Goal: Information Seeking & Learning: Understand process/instructions

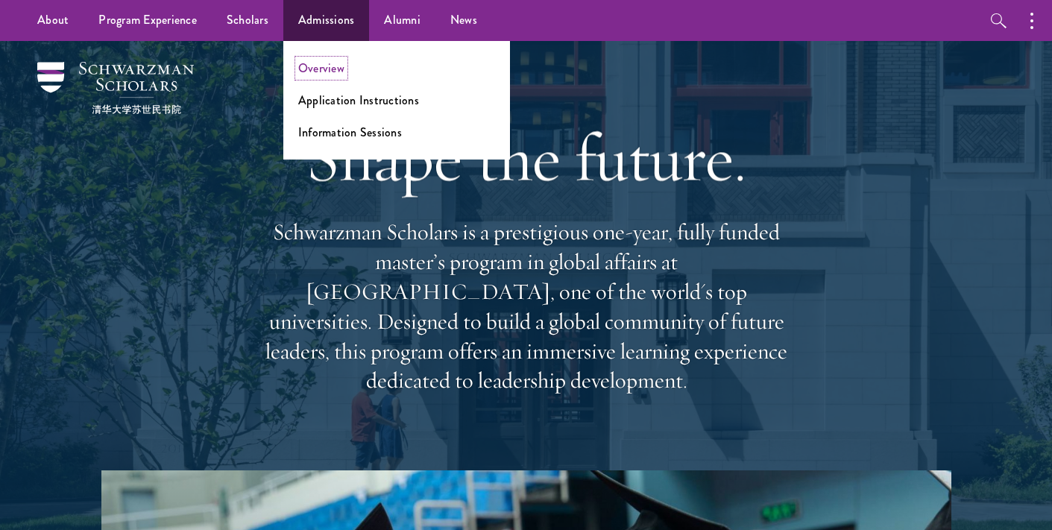
click at [313, 66] on link "Overview" at bounding box center [321, 68] width 46 height 17
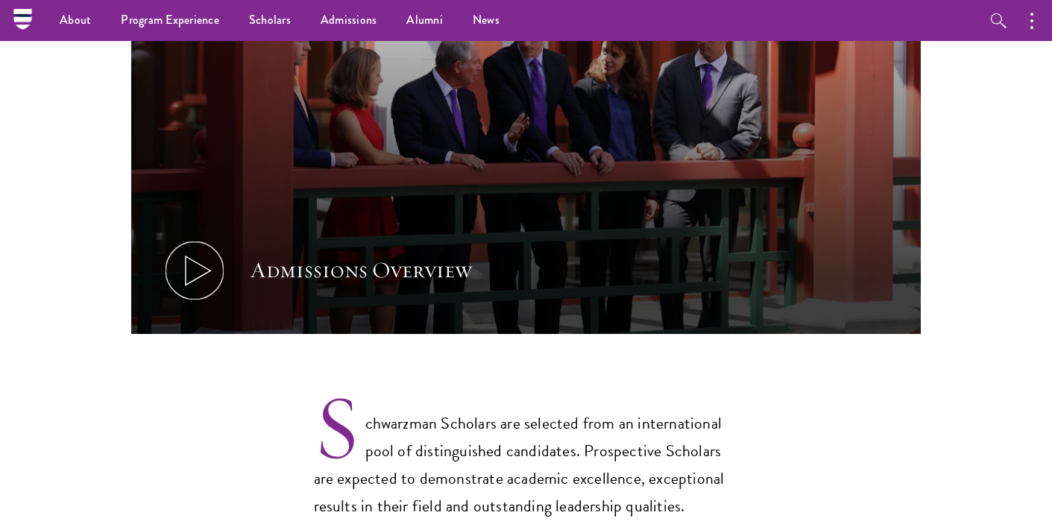
scroll to position [848, 0]
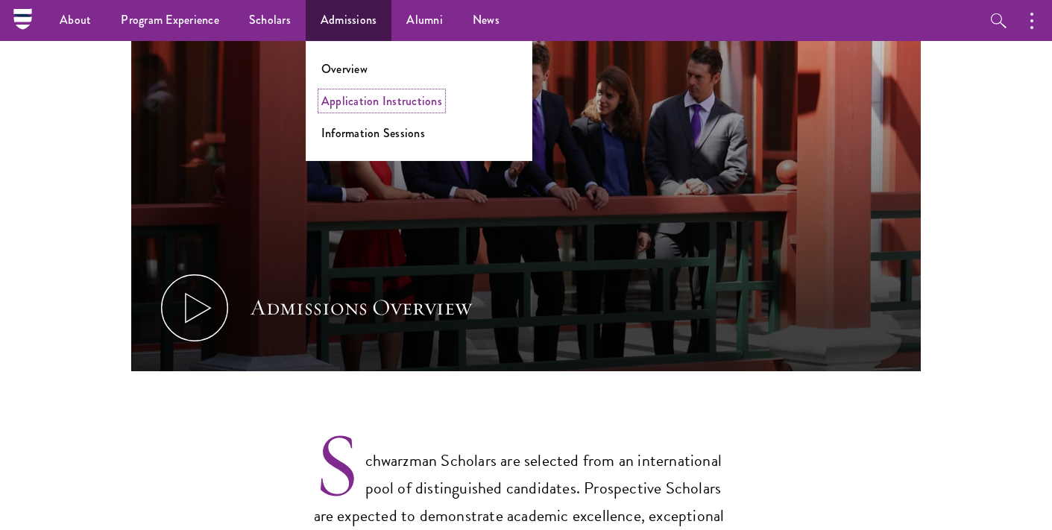
click at [354, 104] on link "Application Instructions" at bounding box center [381, 100] width 121 height 17
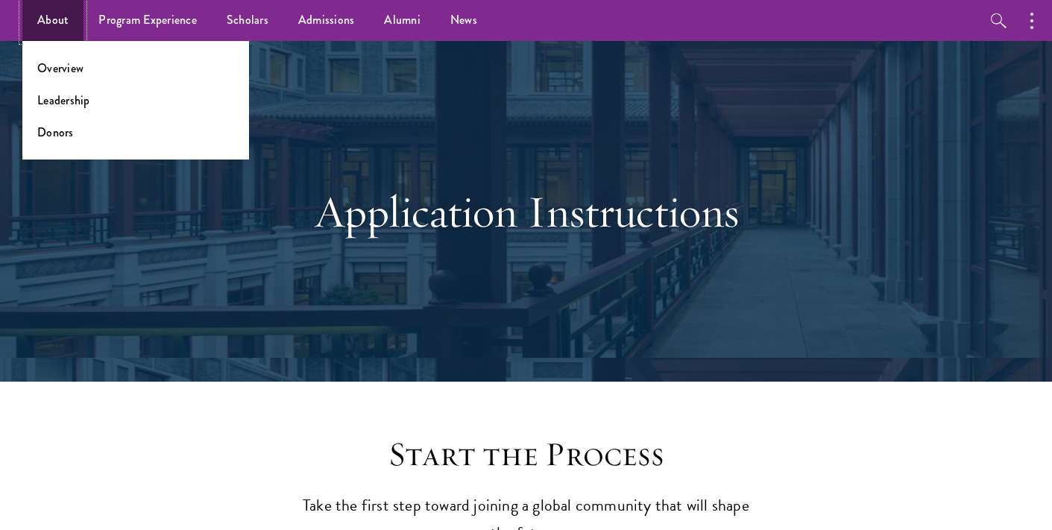
click at [67, 23] on link "About" at bounding box center [52, 20] width 61 height 41
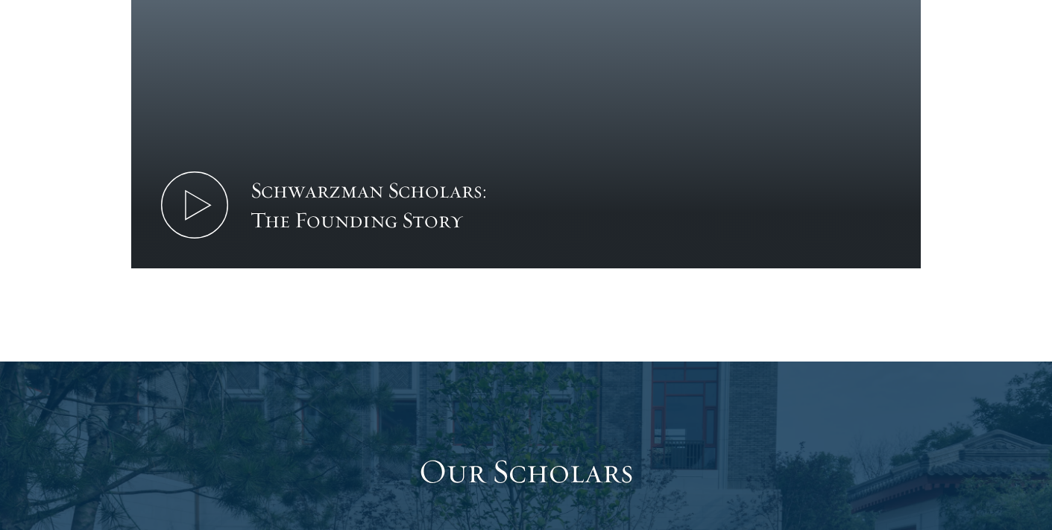
scroll to position [2231, 0]
